Goal: Information Seeking & Learning: Learn about a topic

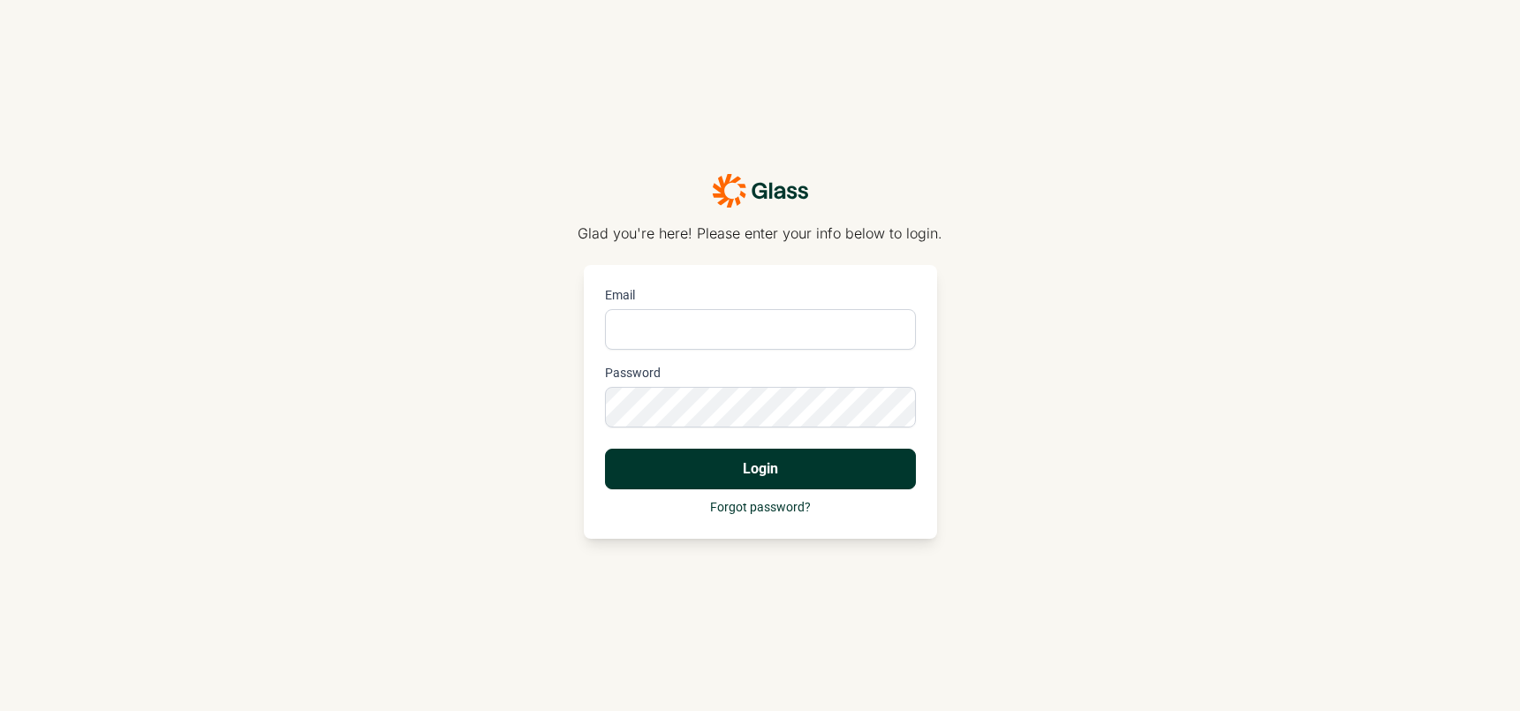
click at [676, 319] on input "Email" at bounding box center [760, 329] width 311 height 41
type input "[PERSON_NAME][EMAIL_ADDRESS][PERSON_NAME][DOMAIN_NAME]"
click at [749, 470] on button "Login" at bounding box center [760, 469] width 311 height 41
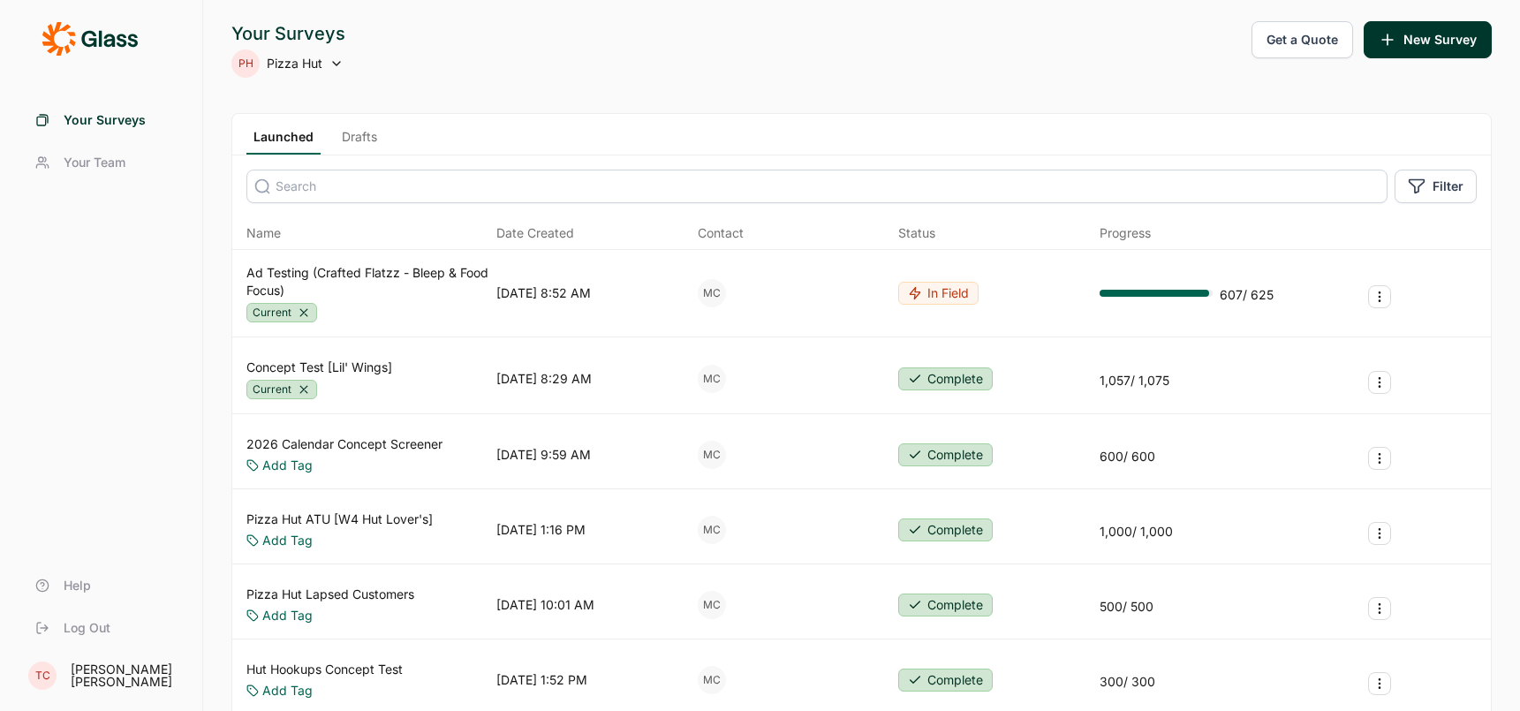
click at [363, 368] on link "Concept Test [Lil' Wings]" at bounding box center [319, 368] width 146 height 18
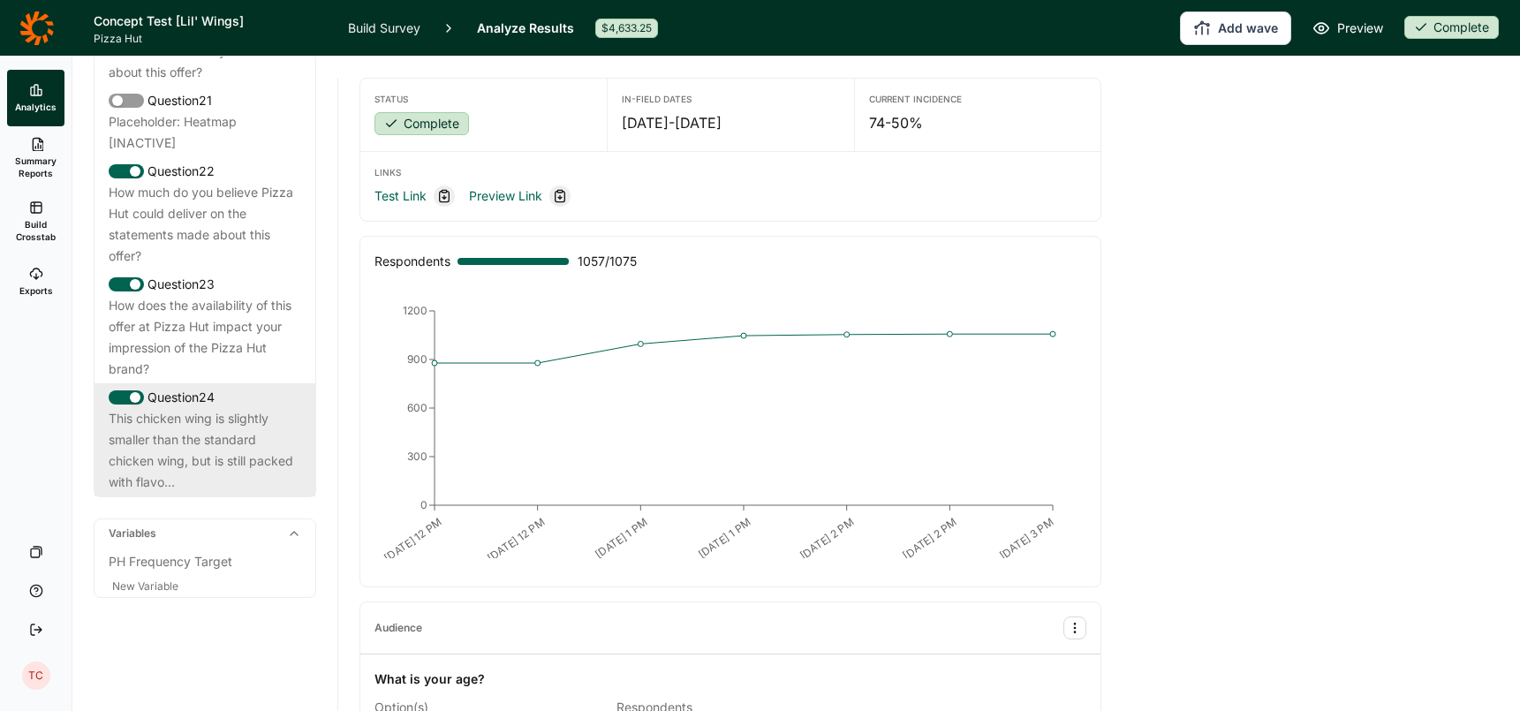
scroll to position [2758, 0]
click at [222, 447] on div "This chicken wing is slightly smaller than the standard chicken wing, but is st…" at bounding box center [205, 450] width 193 height 85
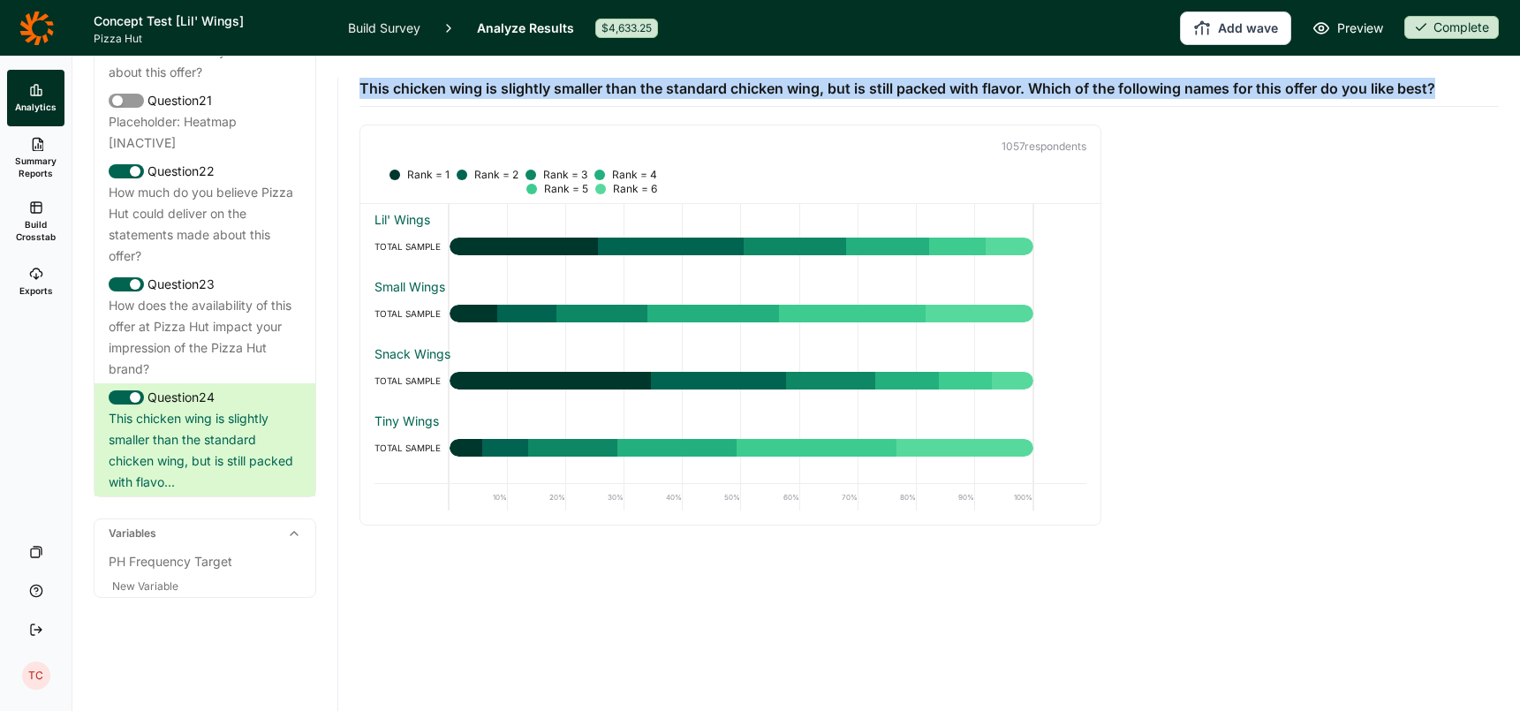
drag, startPoint x: 361, startPoint y: 89, endPoint x: 1453, endPoint y: 86, distance: 1091.5
click at [1453, 86] on div "This chicken wing is slightly smaller than the standard chicken wing, but is st…" at bounding box center [928, 82] width 1139 height 50
copy span "This chicken wing is slightly smaller than the standard chicken wing, but is st…"
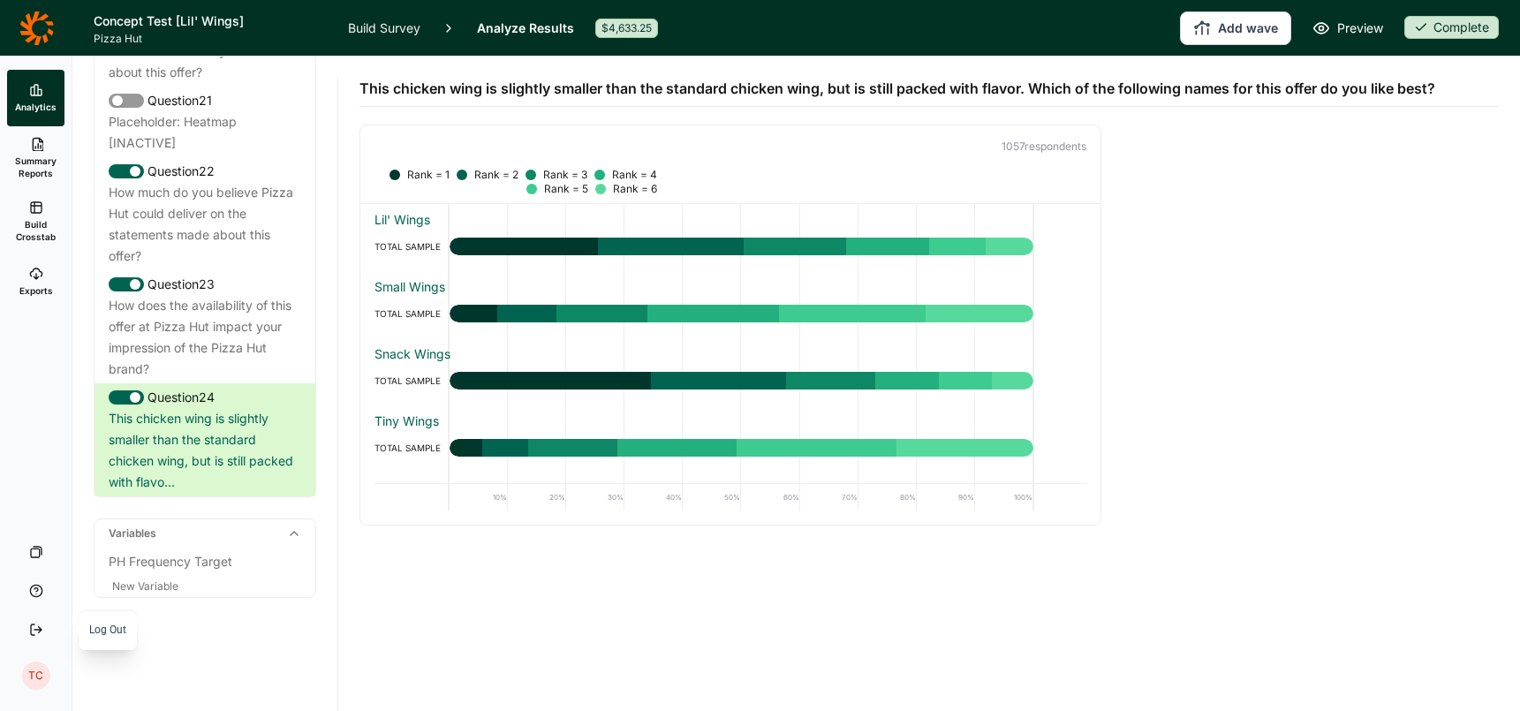
click at [43, 632] on link "Log Out" at bounding box center [36, 629] width 72 height 39
